Goal: Obtain resource: Download file/media

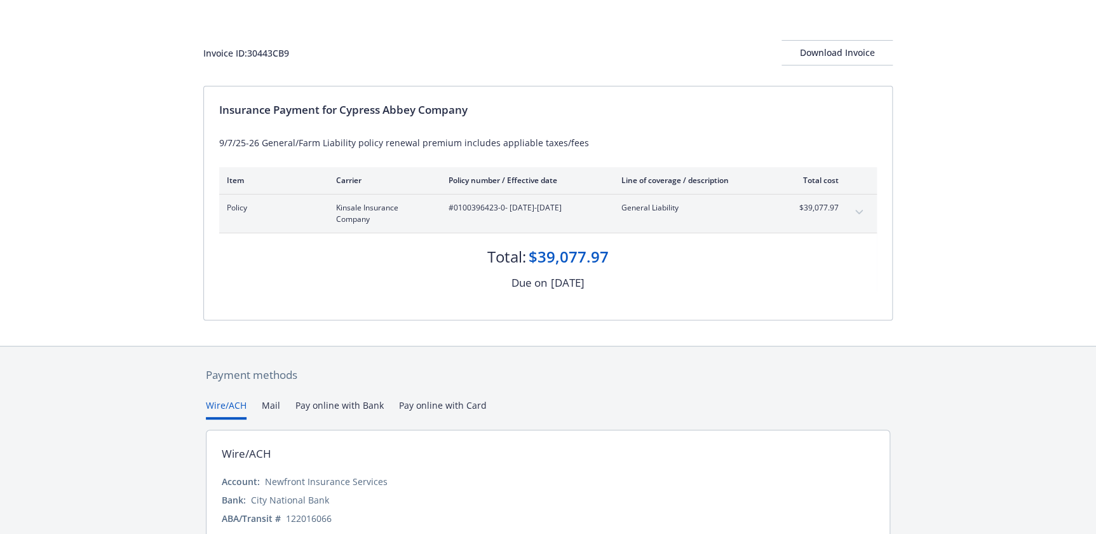
scroll to position [120, 0]
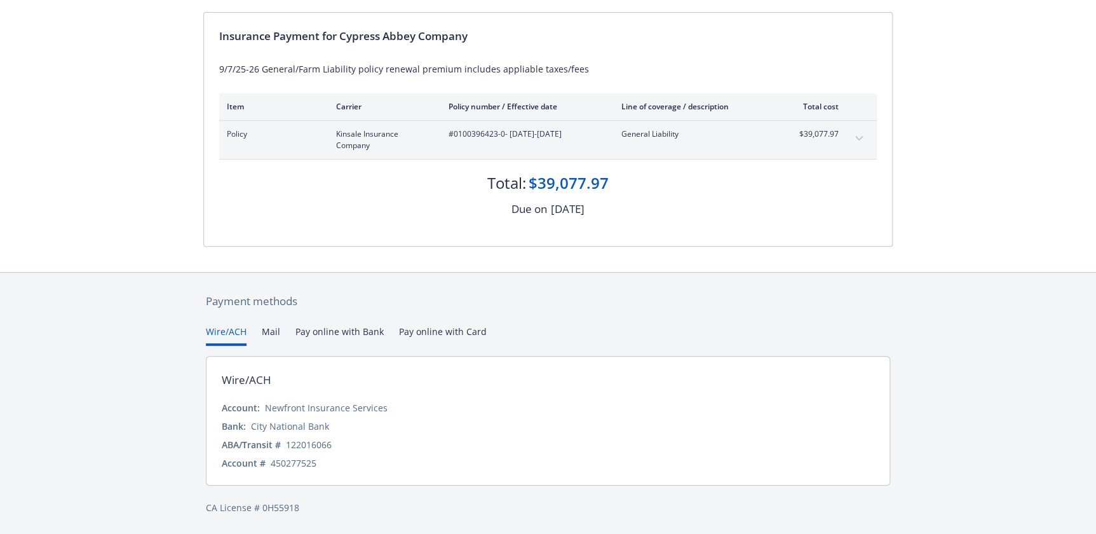
click at [273, 328] on button "Mail" at bounding box center [271, 335] width 18 height 21
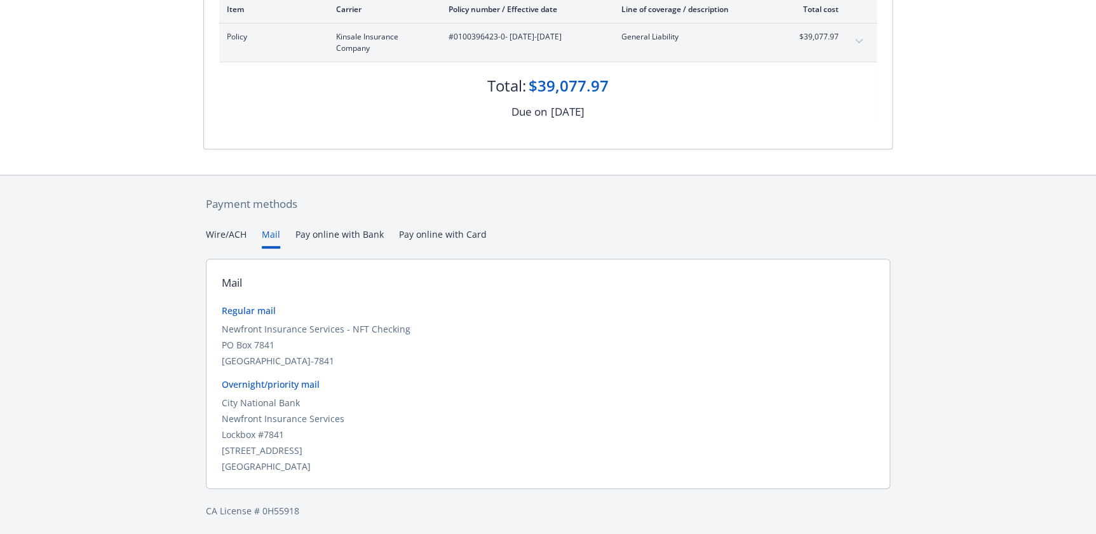
scroll to position [220, 0]
drag, startPoint x: 84, startPoint y: 81, endPoint x: 121, endPoint y: 28, distance: 64.3
